Goal: Task Accomplishment & Management: Use online tool/utility

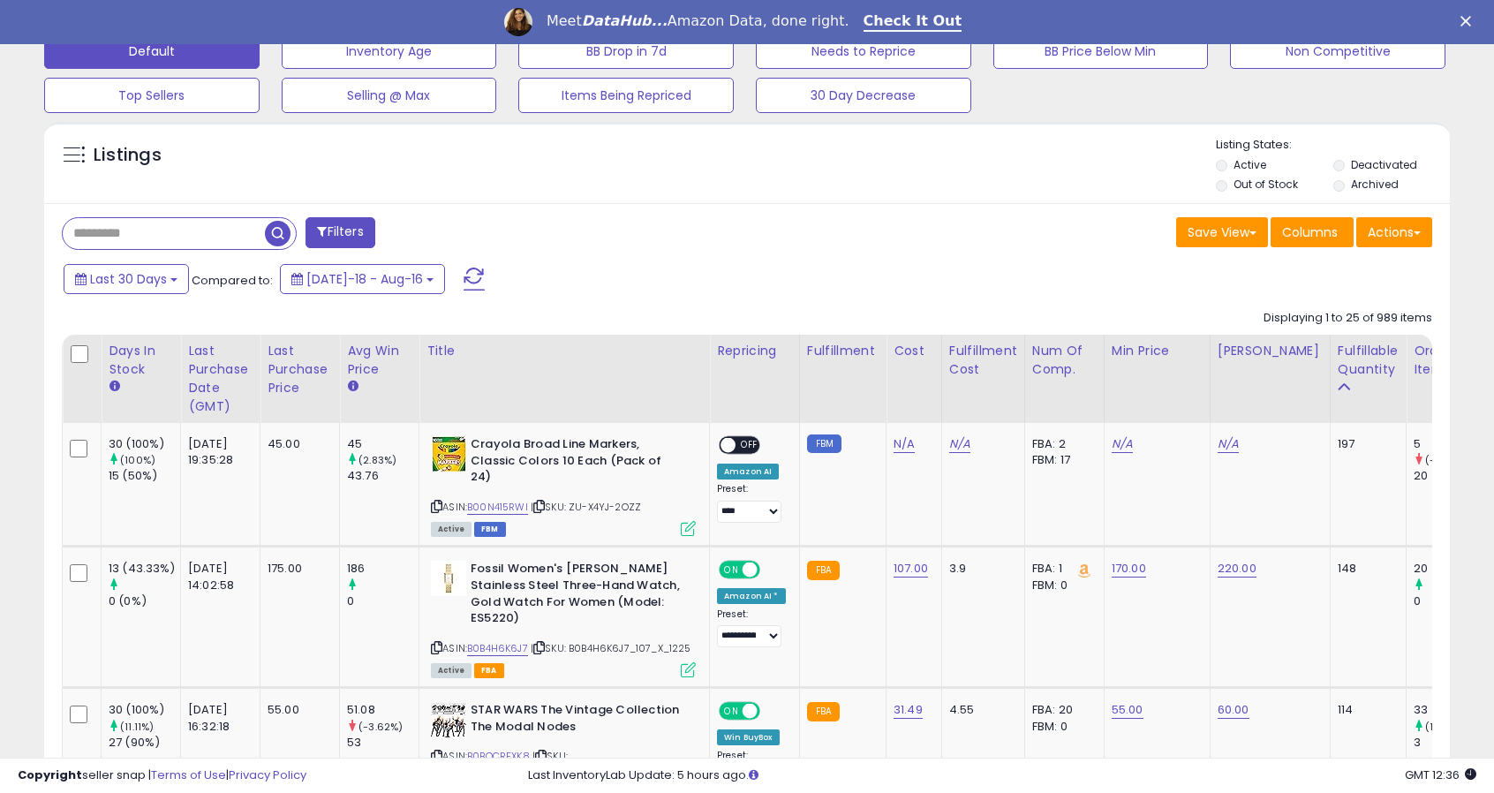
scroll to position [586, 0]
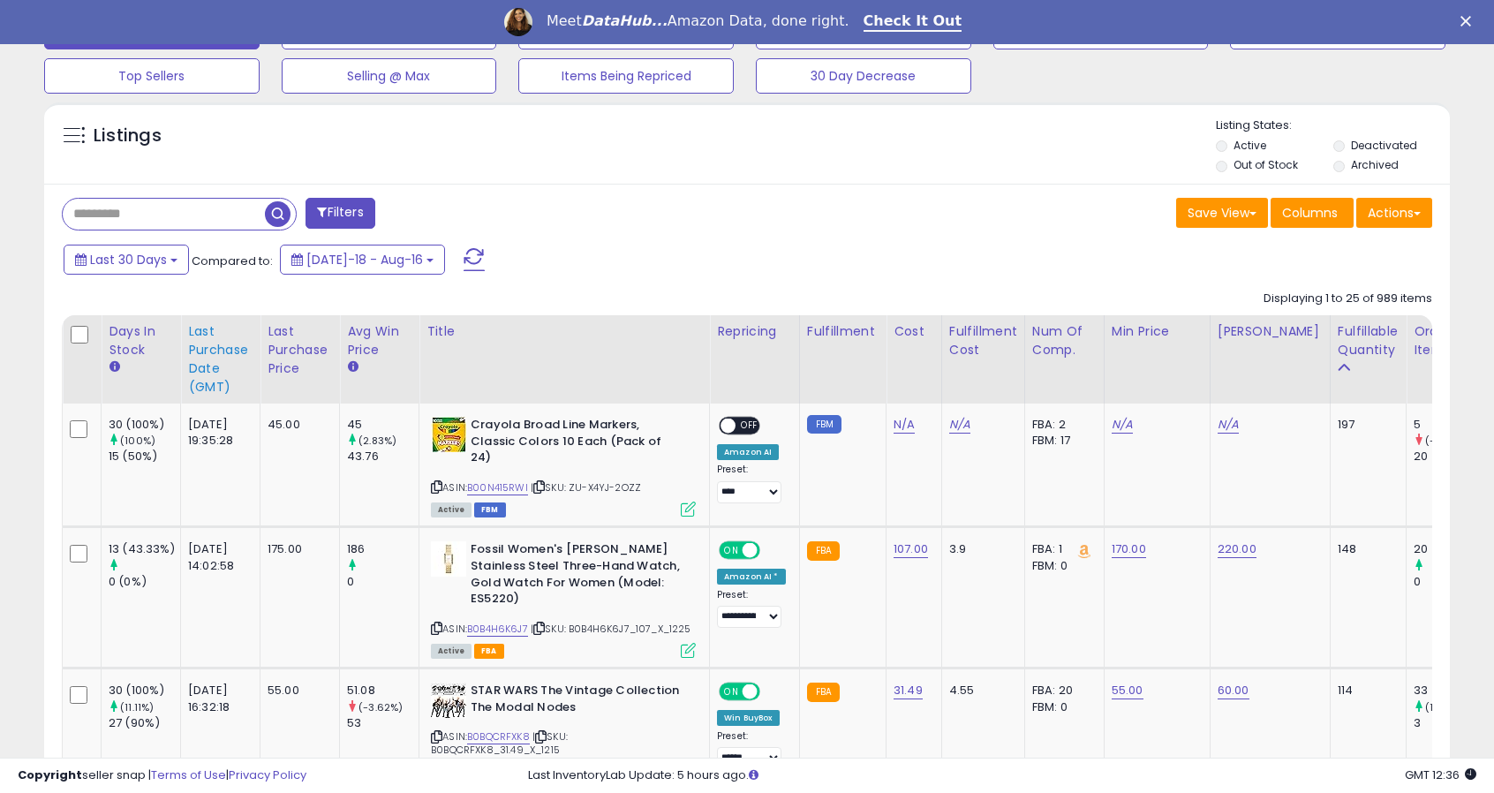
click at [215, 354] on div "Last Purchase Date (GMT)" at bounding box center [220, 359] width 64 height 74
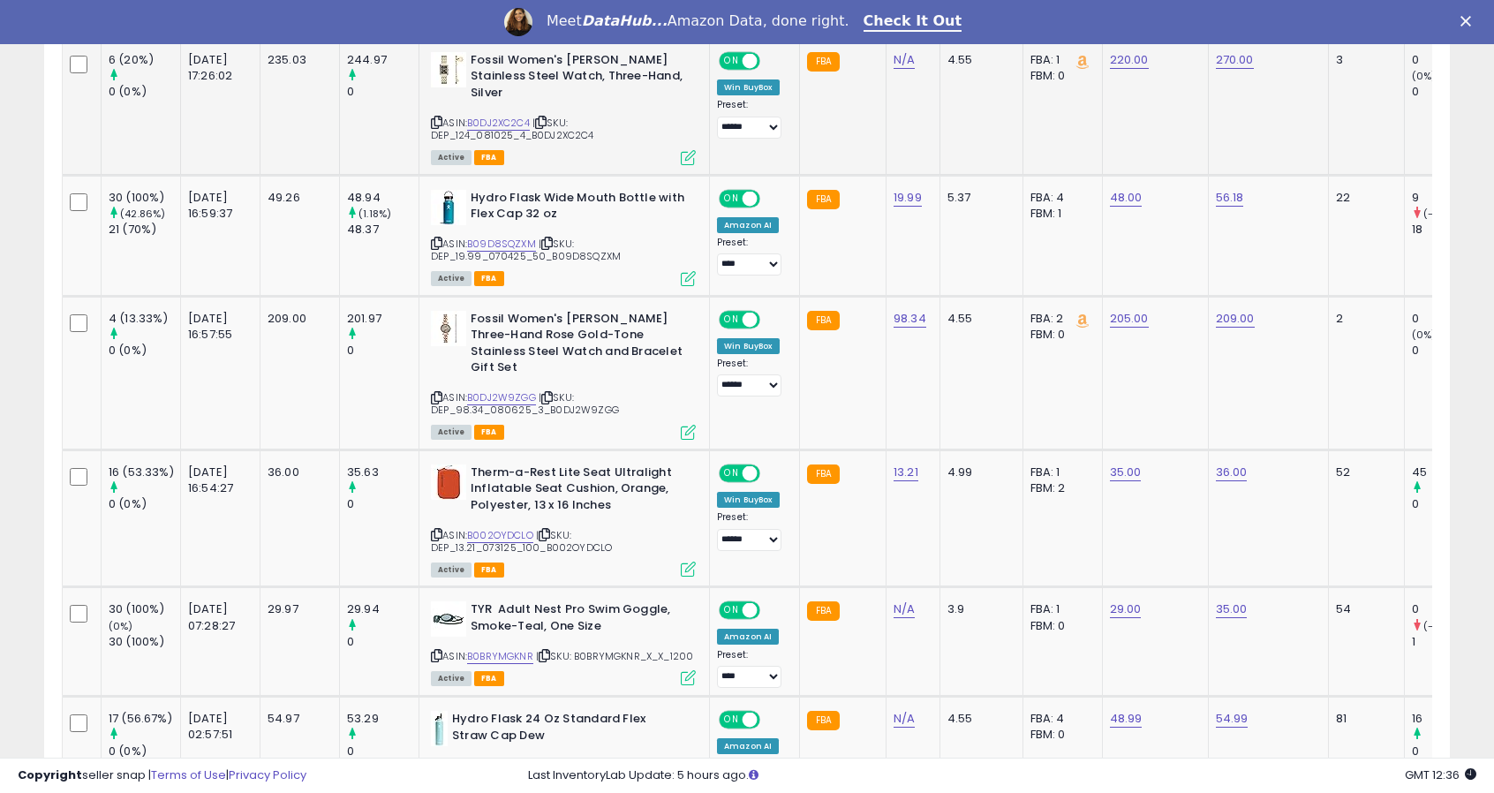
scroll to position [1498, 0]
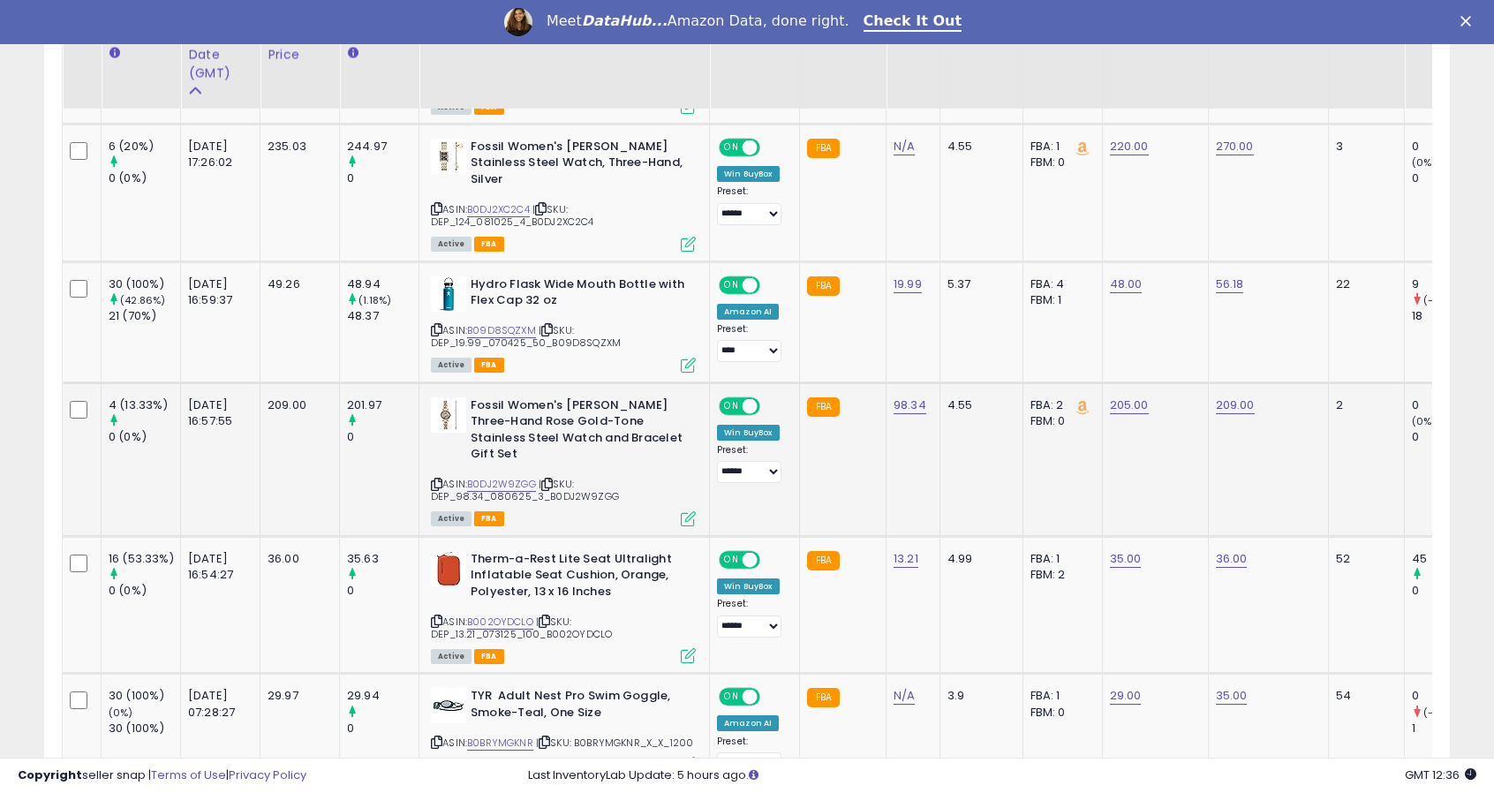
click at [434, 456] on div "ASIN: B0DJ2W9ZGG | SKU: DEP_98.34_080625_3_B0DJ2W9ZGG Active FBA" at bounding box center [563, 460] width 265 height 127
click at [438, 479] on icon at bounding box center [436, 484] width 11 height 10
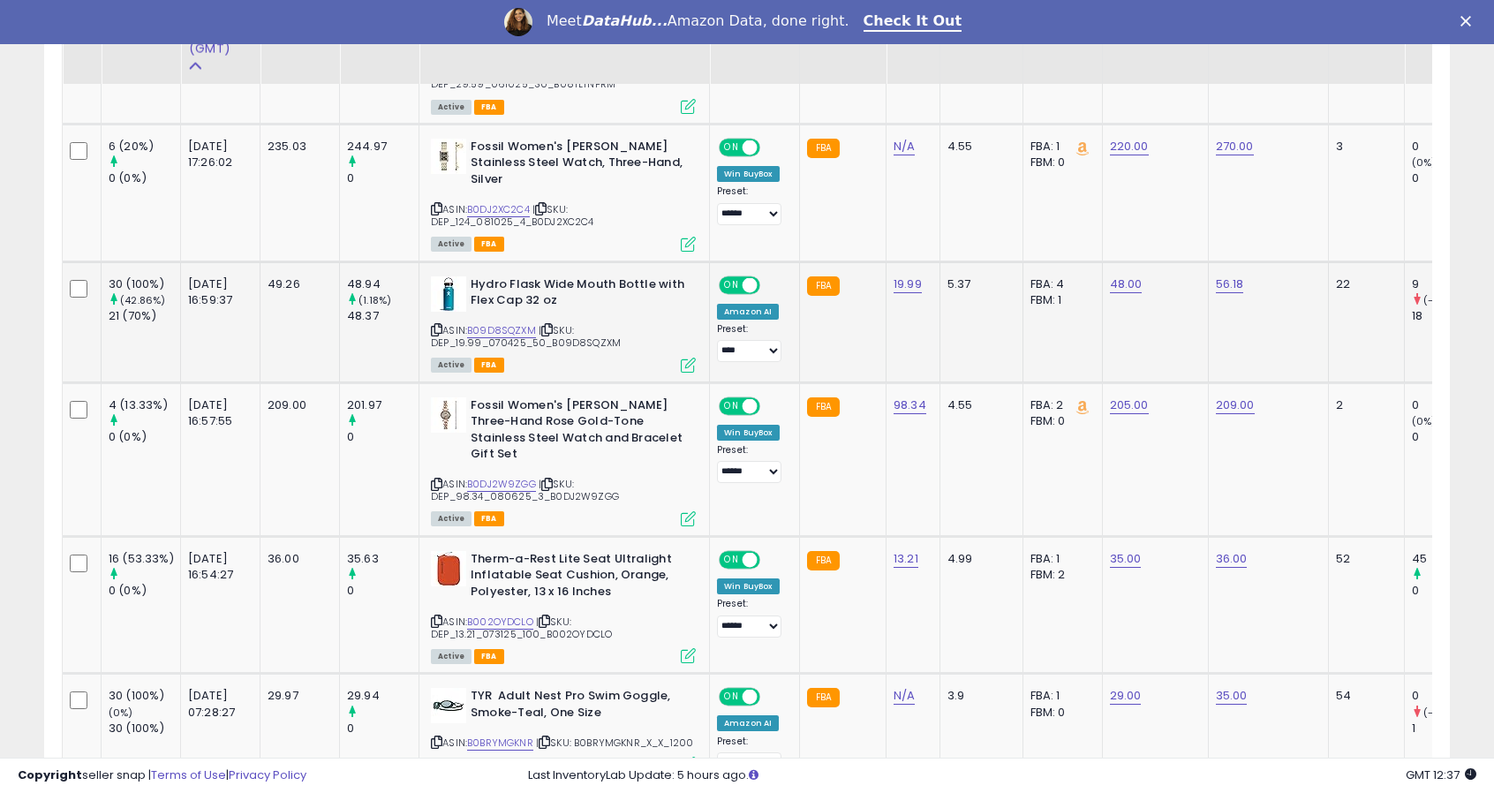
scroll to position [1440, 0]
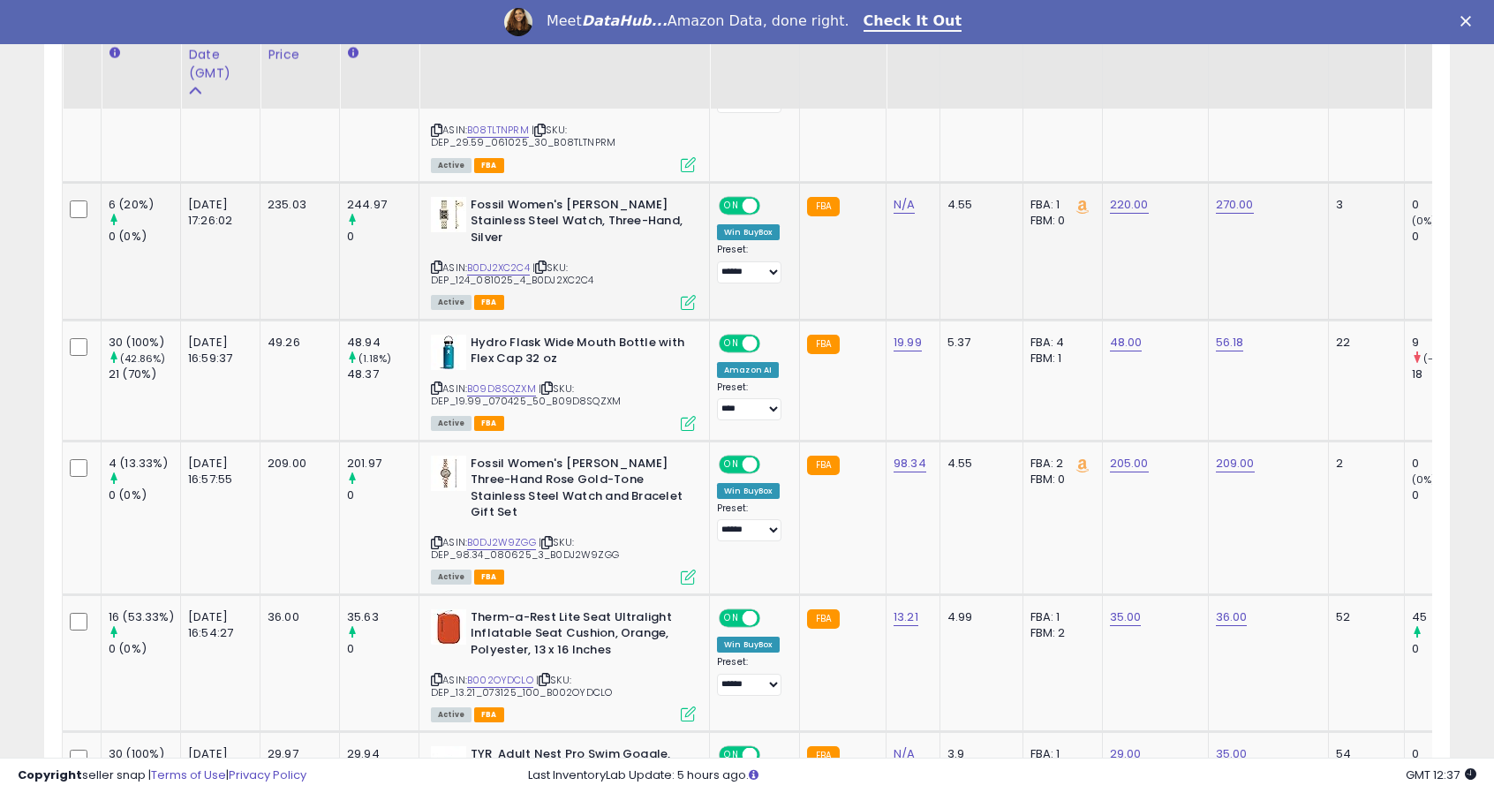
click at [433, 263] on icon at bounding box center [436, 267] width 11 height 10
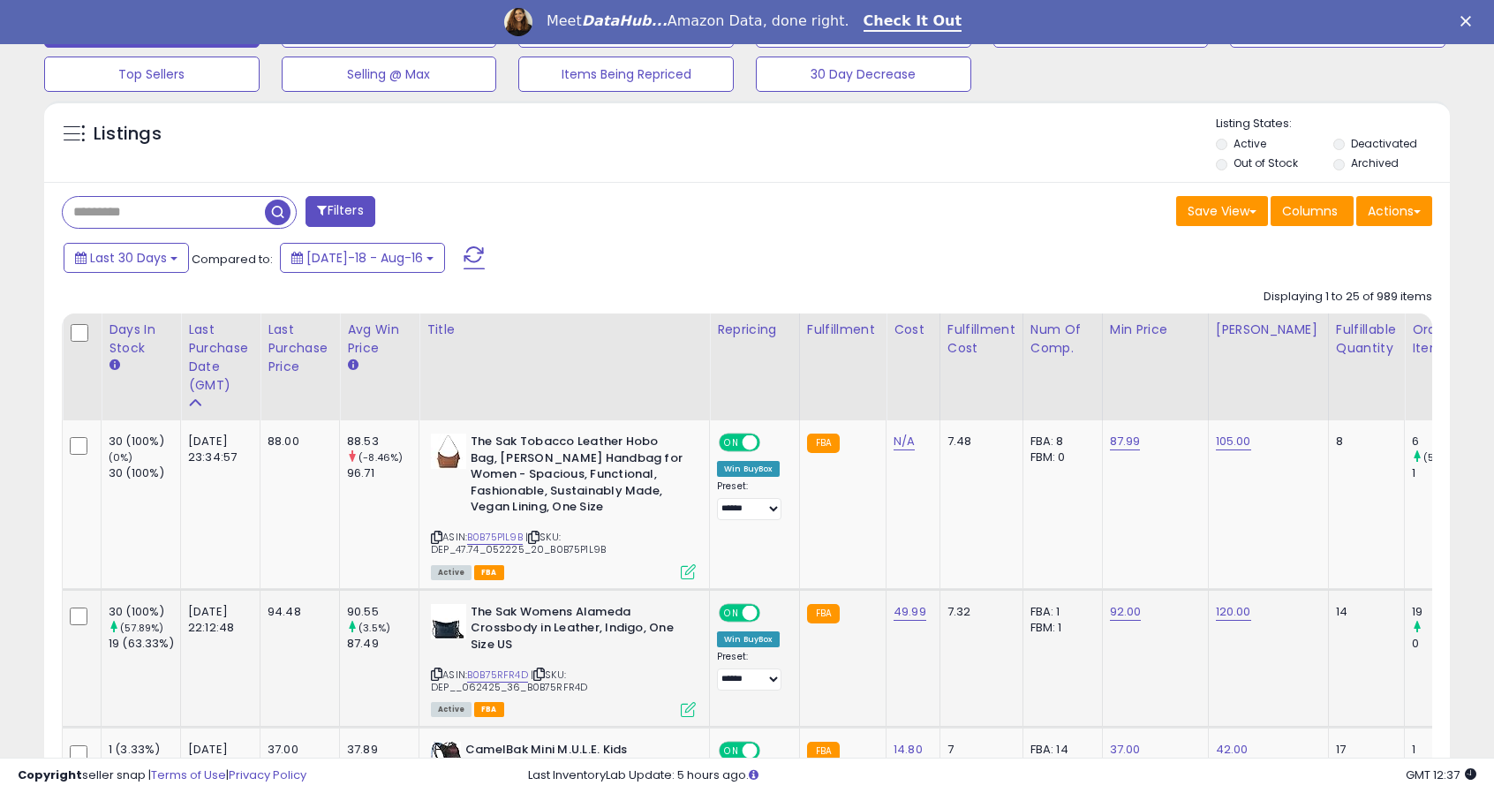
scroll to position [578, 0]
